Goal: Information Seeking & Learning: Learn about a topic

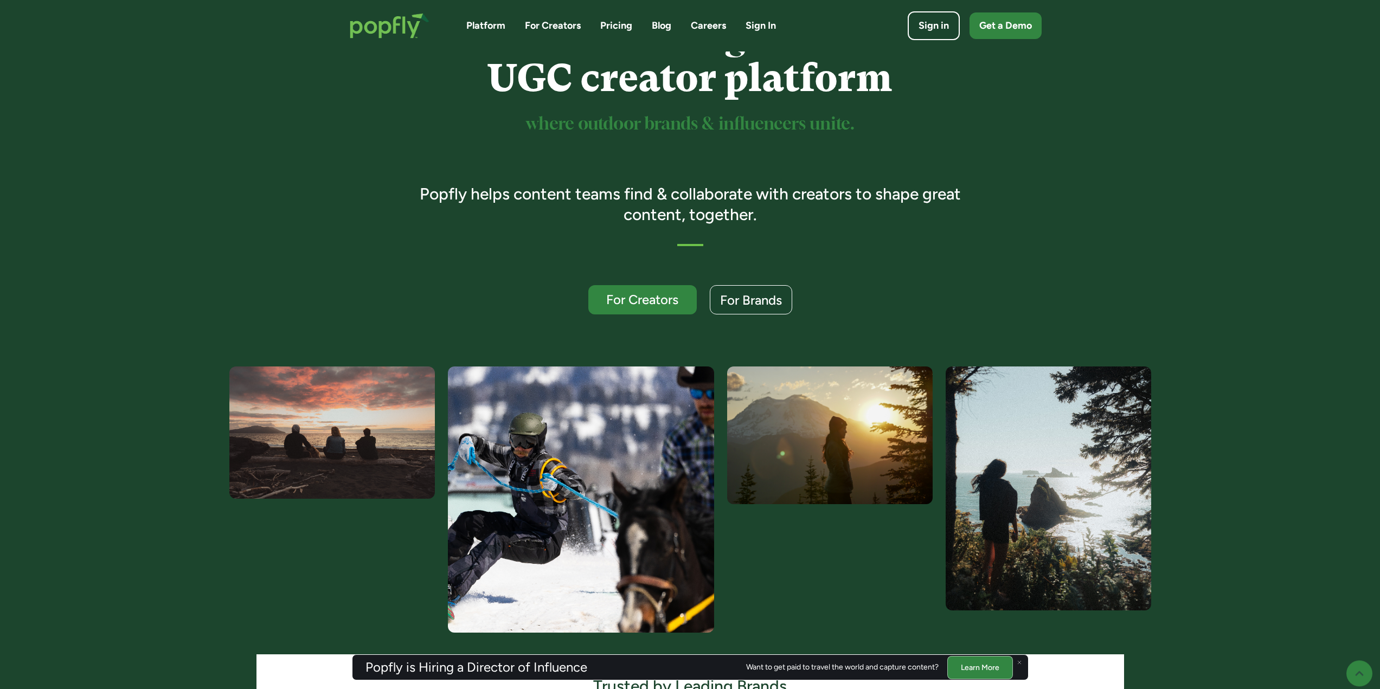
scroll to position [181, 0]
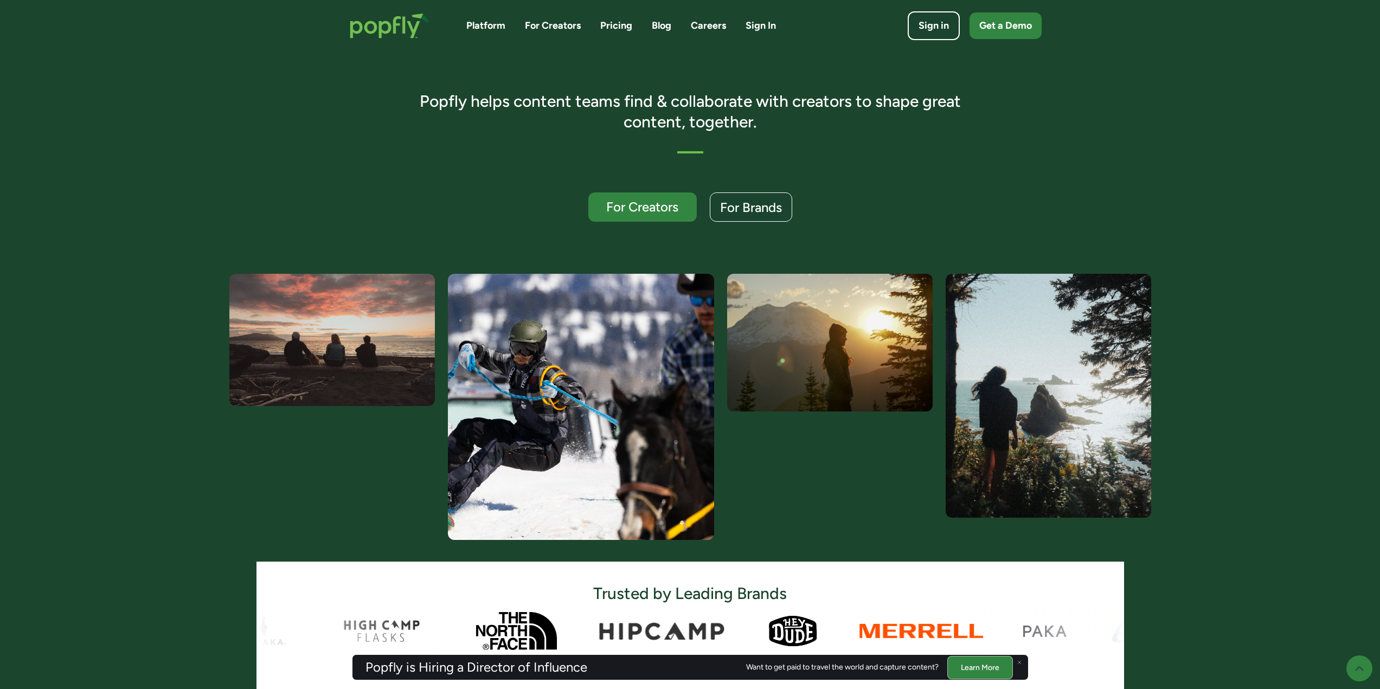
click at [1021, 661] on img at bounding box center [1019, 662] width 4 height 4
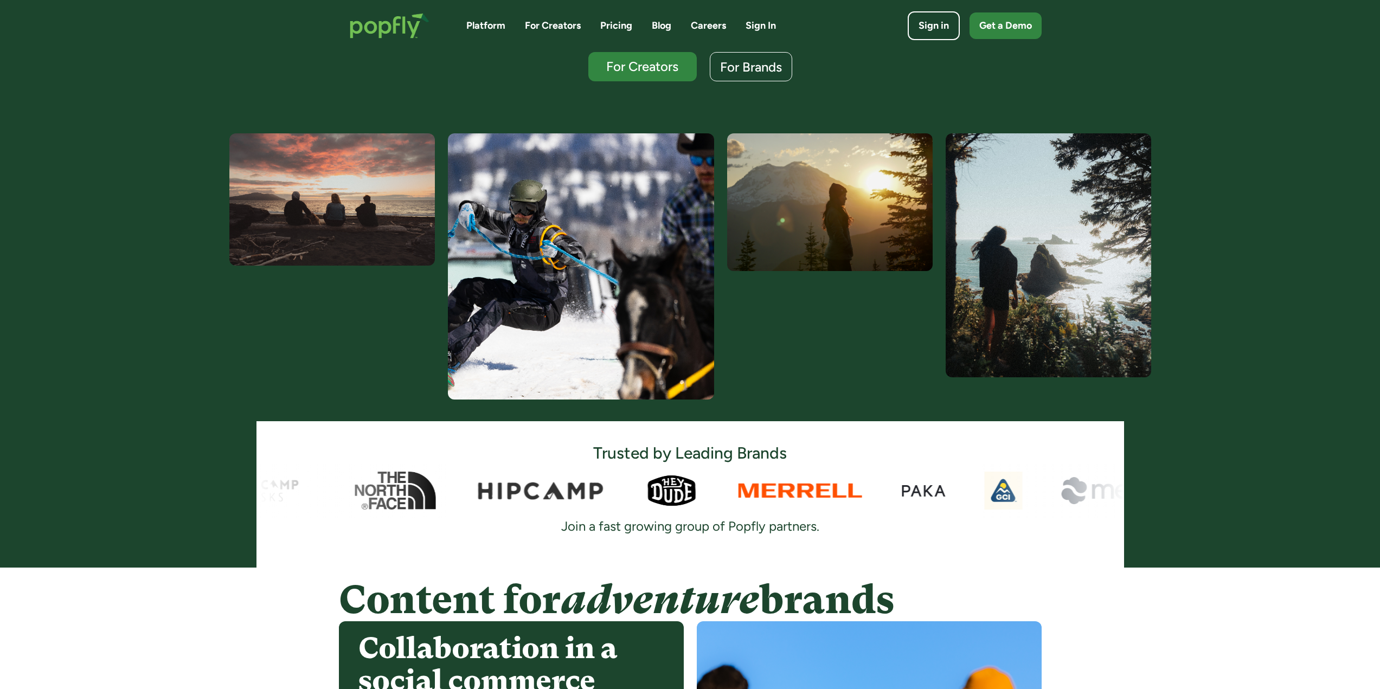
scroll to position [0, 0]
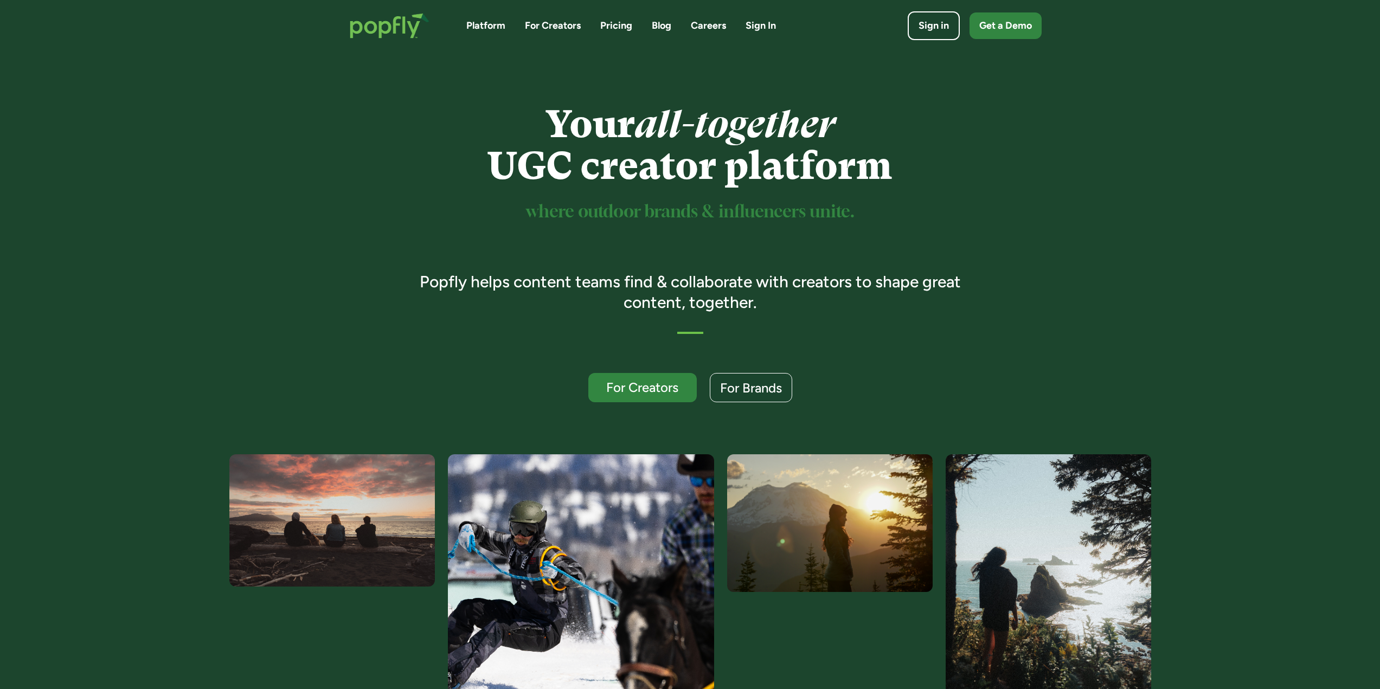
click at [609, 29] on link "Pricing" at bounding box center [616, 26] width 32 height 14
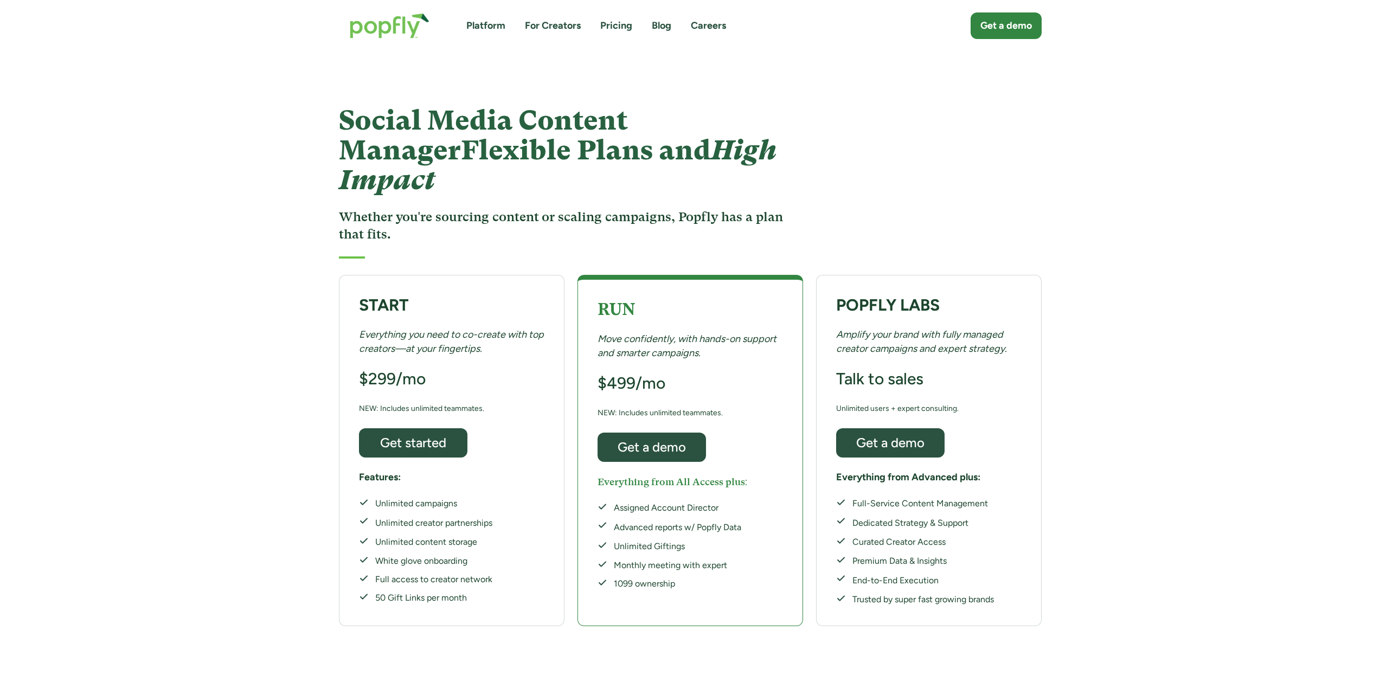
click at [698, 25] on link "Careers" at bounding box center [708, 26] width 35 height 14
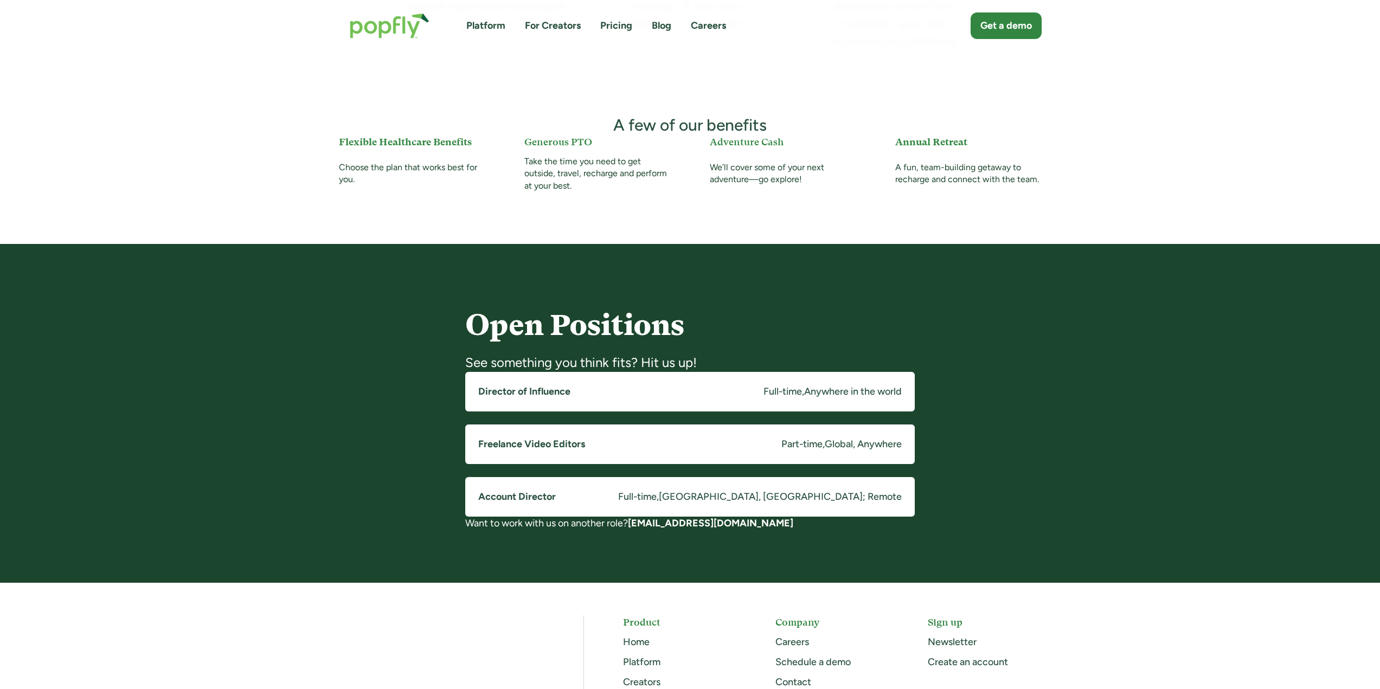
scroll to position [276, 0]
